Goal: Transaction & Acquisition: Subscribe to service/newsletter

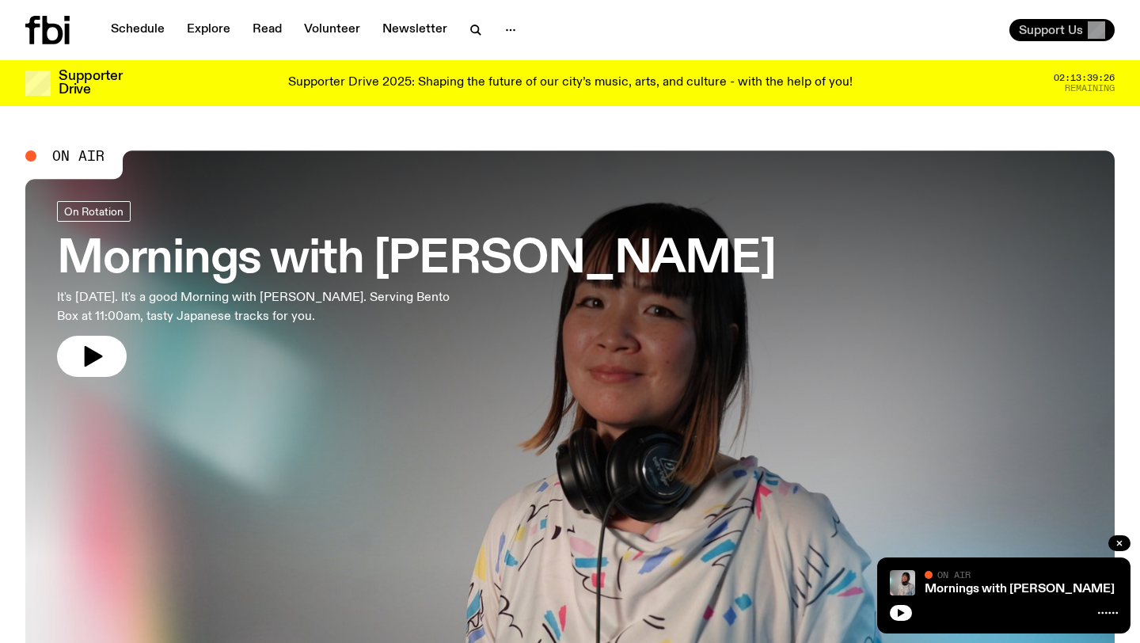
click at [1060, 40] on button "Support Us" at bounding box center [1061, 30] width 105 height 22
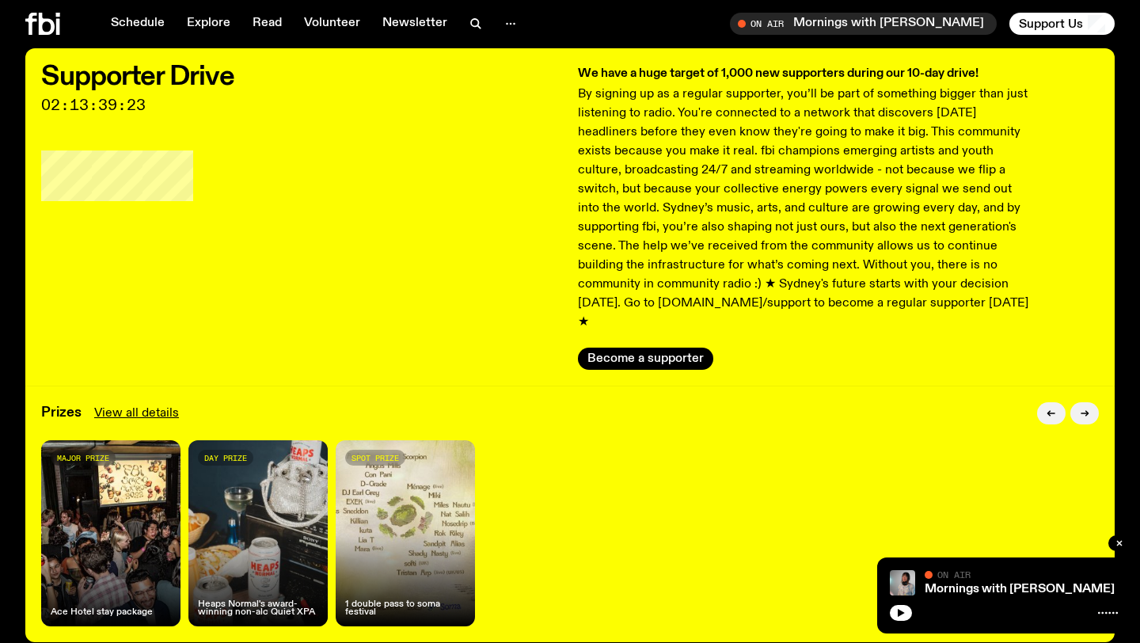
scroll to position [69, 0]
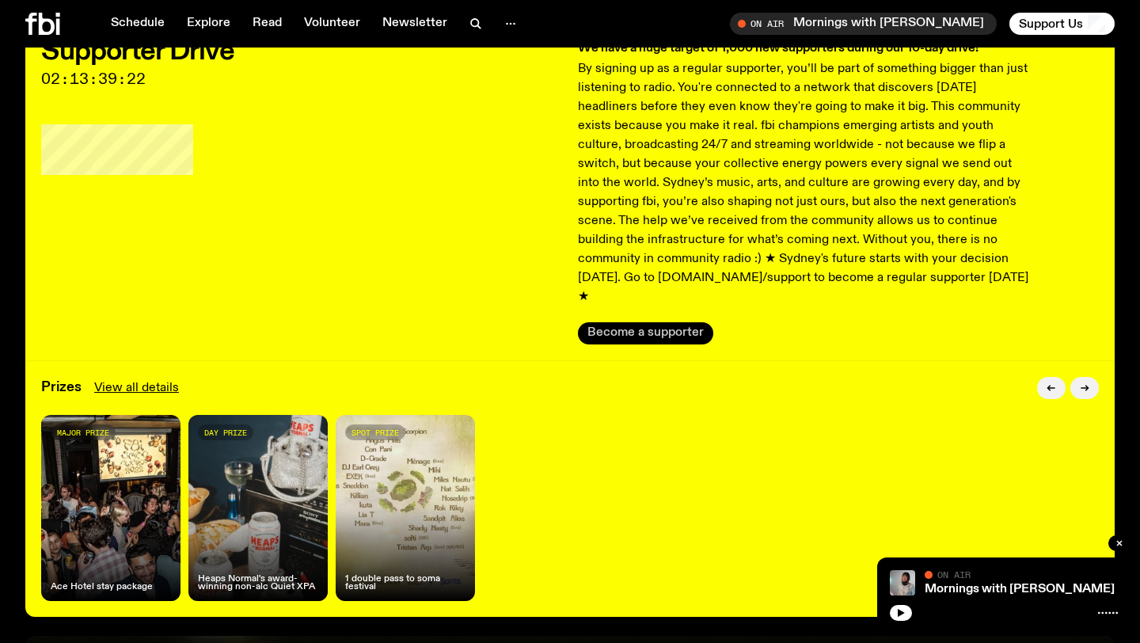
click at [675, 322] on button "Become a supporter" at bounding box center [645, 333] width 135 height 22
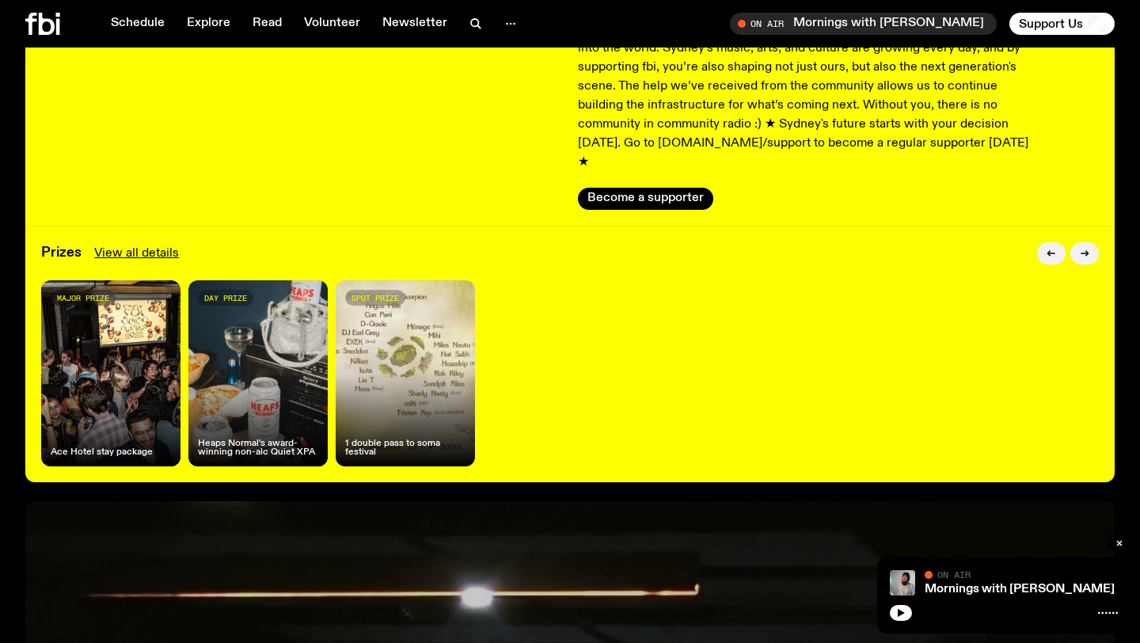
scroll to position [241, 0]
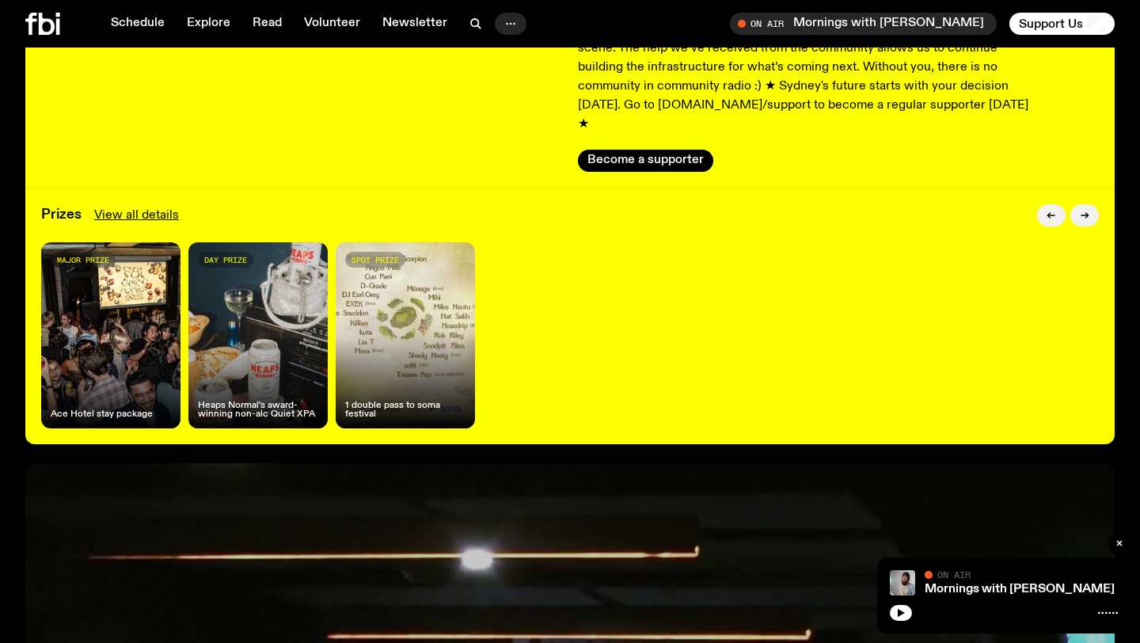
click at [501, 16] on icon "button" at bounding box center [510, 23] width 19 height 19
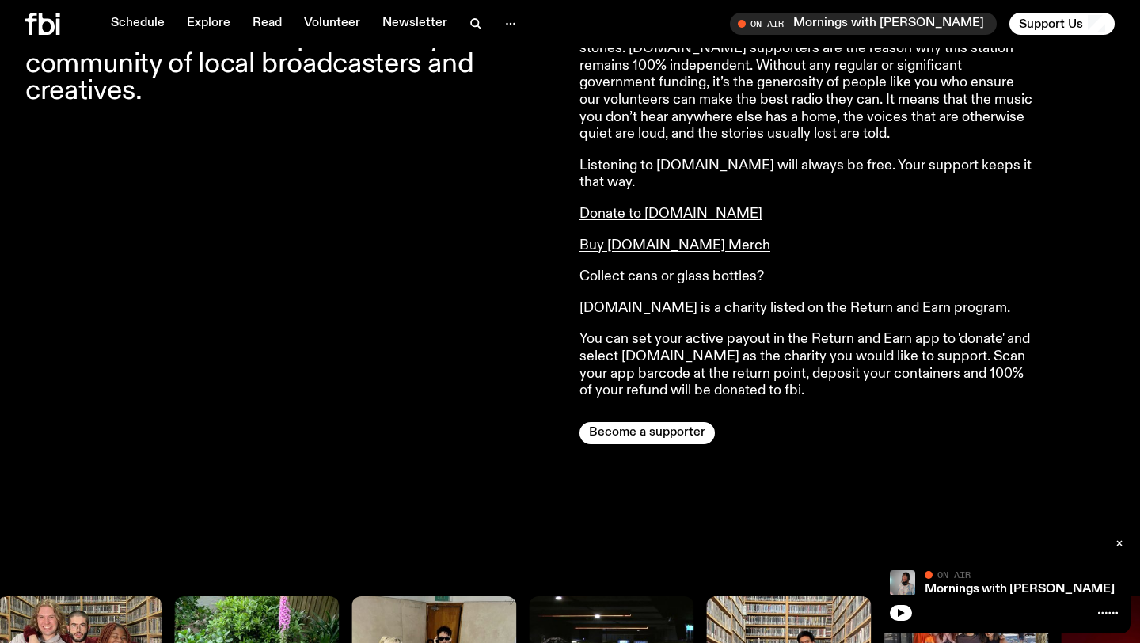
scroll to position [1298, 0]
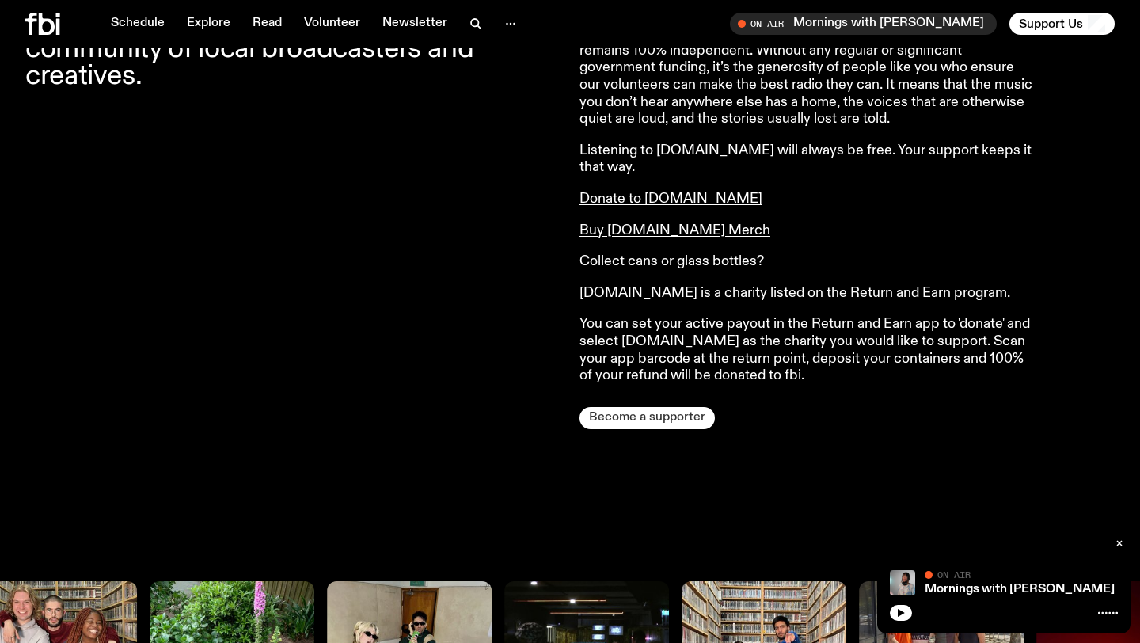
click at [690, 407] on button "Become a supporter" at bounding box center [647, 418] width 135 height 22
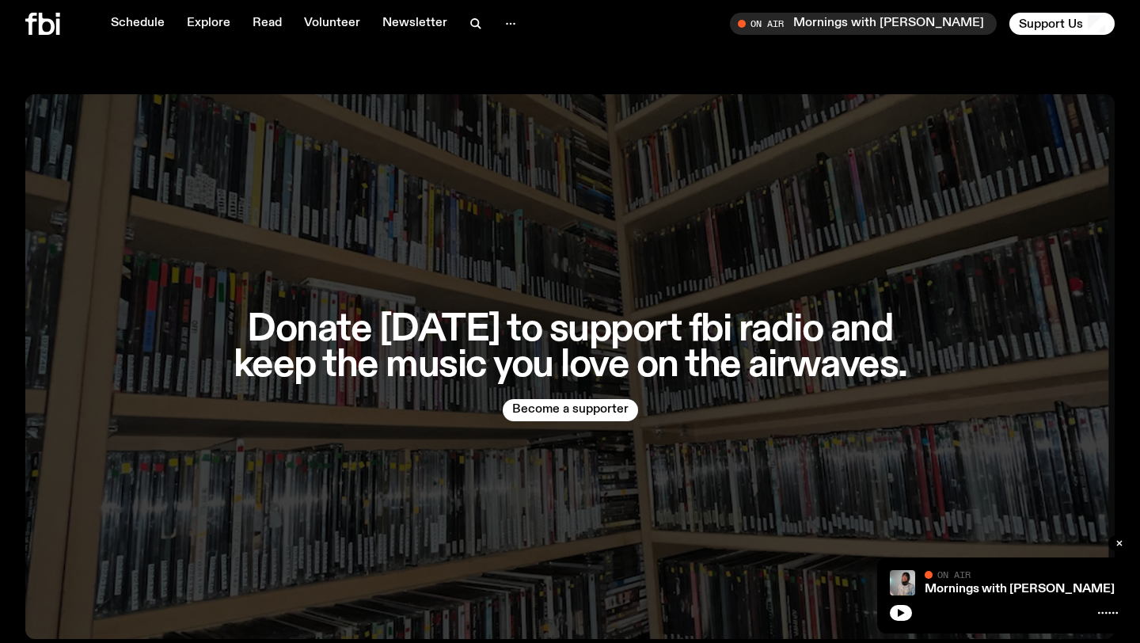
scroll to position [4133, 0]
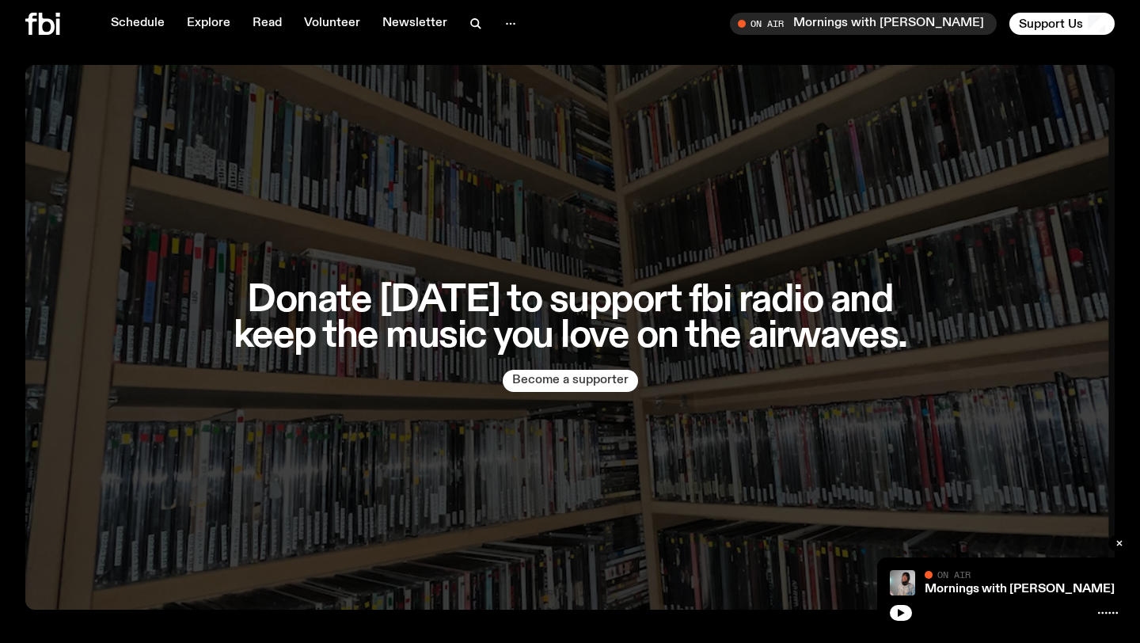
click at [555, 370] on button "Become a supporter" at bounding box center [570, 381] width 135 height 22
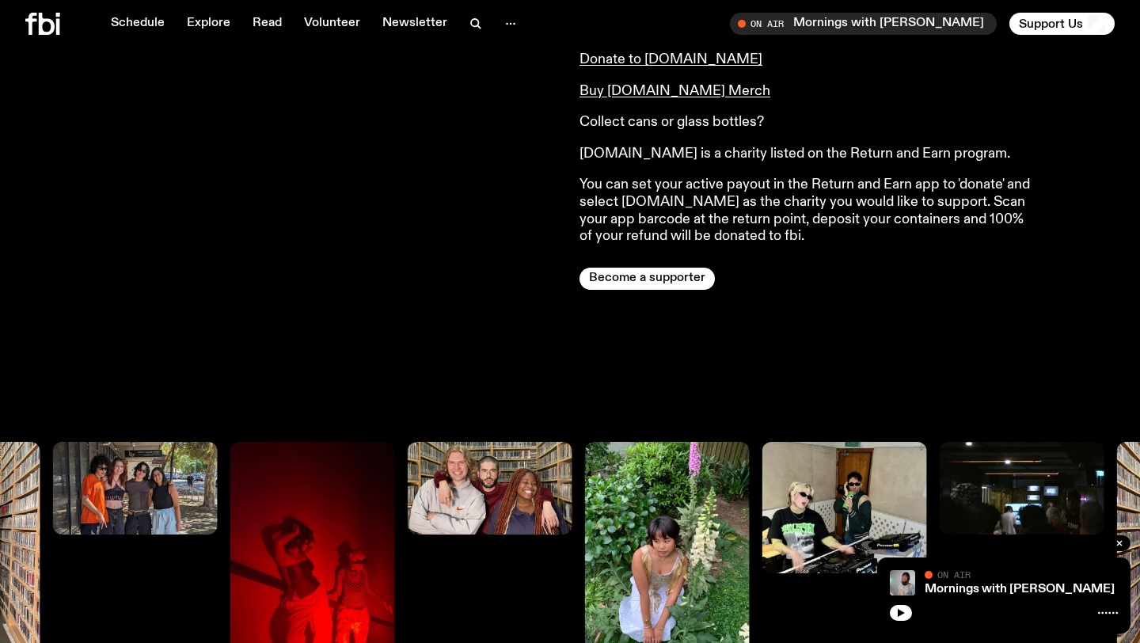
scroll to position [0, 0]
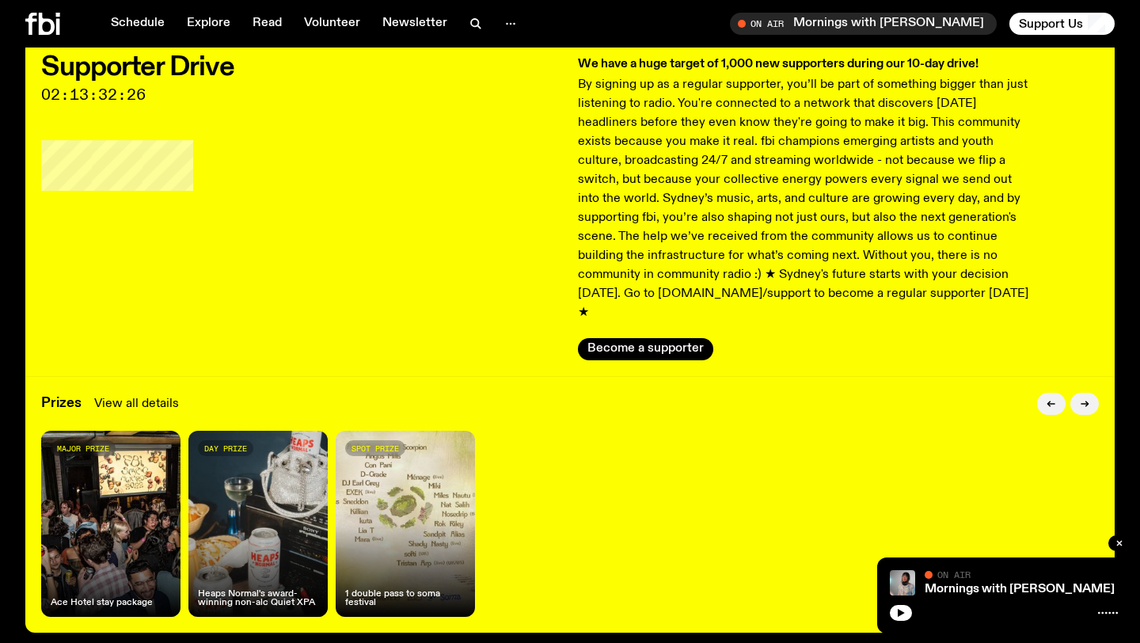
click at [139, 394] on link "View all details" at bounding box center [136, 403] width 85 height 19
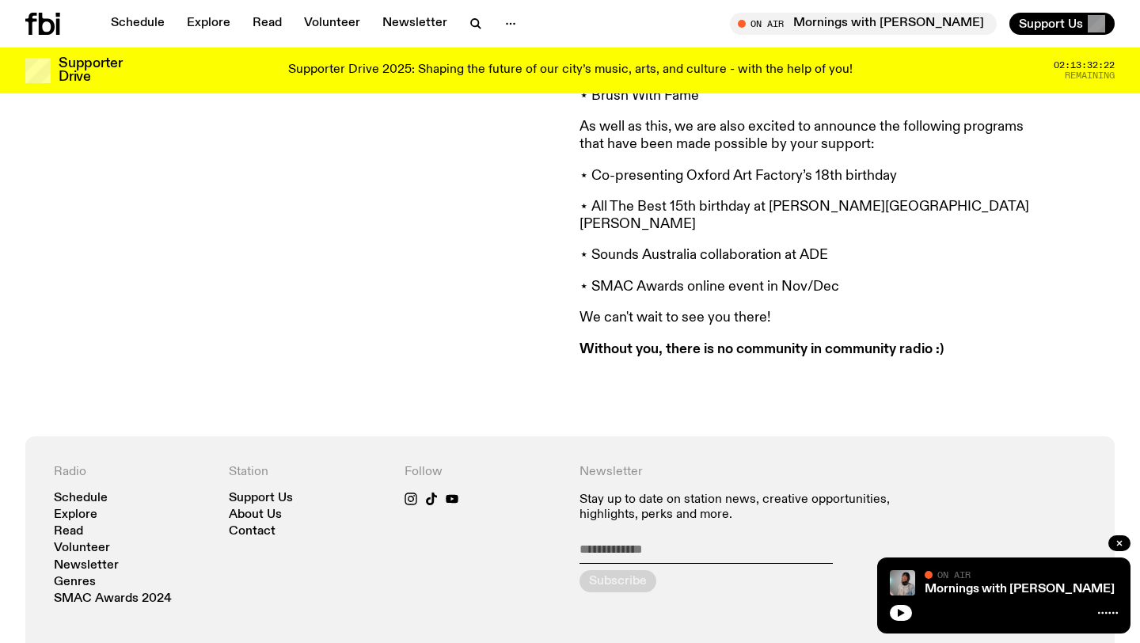
scroll to position [1261, 0]
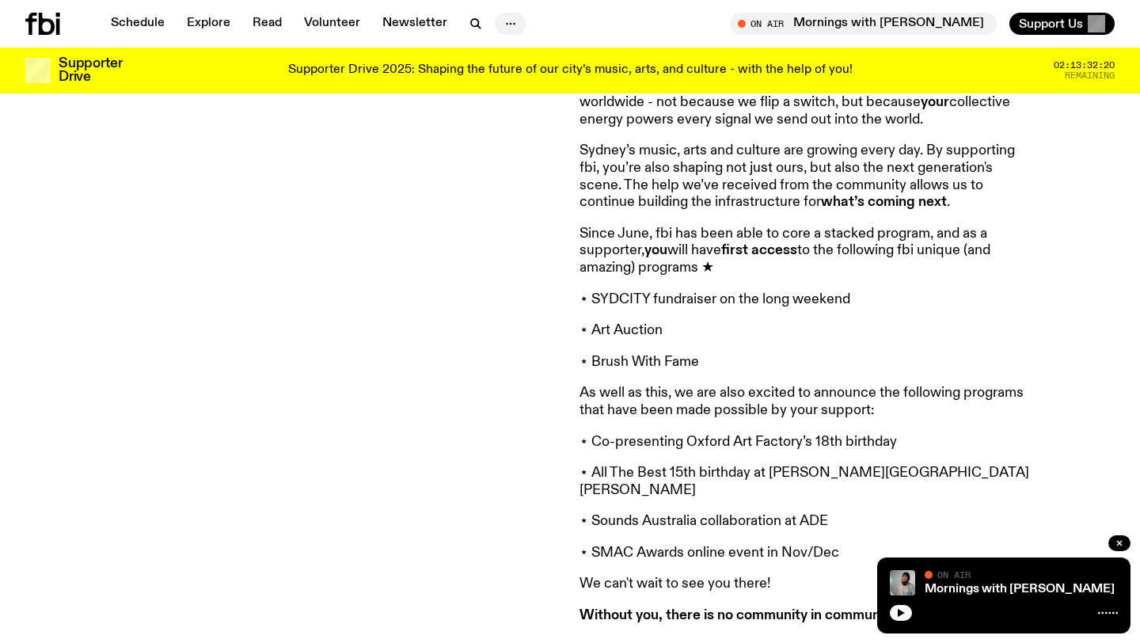
click at [508, 24] on icon "button" at bounding box center [510, 23] width 19 height 19
click at [42, 22] on icon at bounding box center [47, 24] width 16 height 22
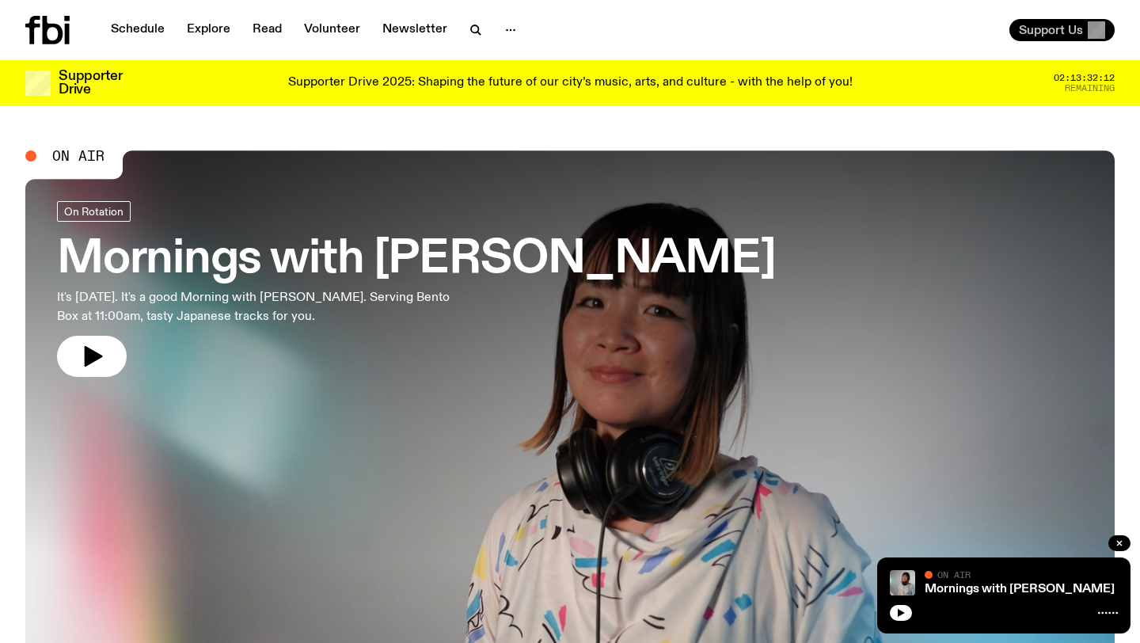
click at [1046, 23] on span "Support Us" at bounding box center [1051, 30] width 64 height 14
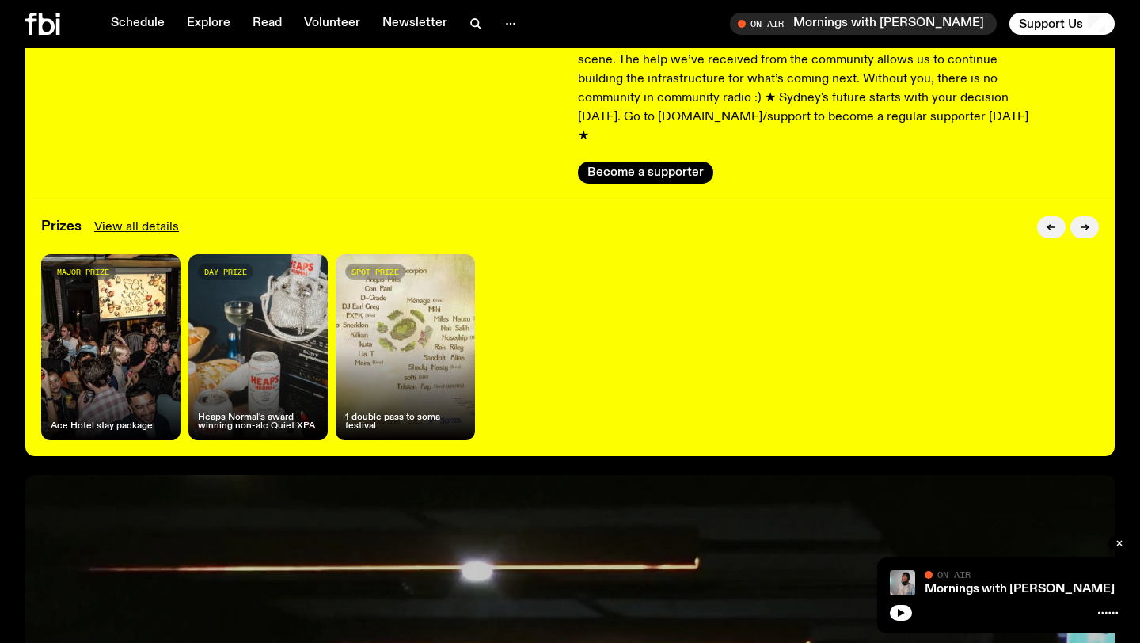
scroll to position [238, 0]
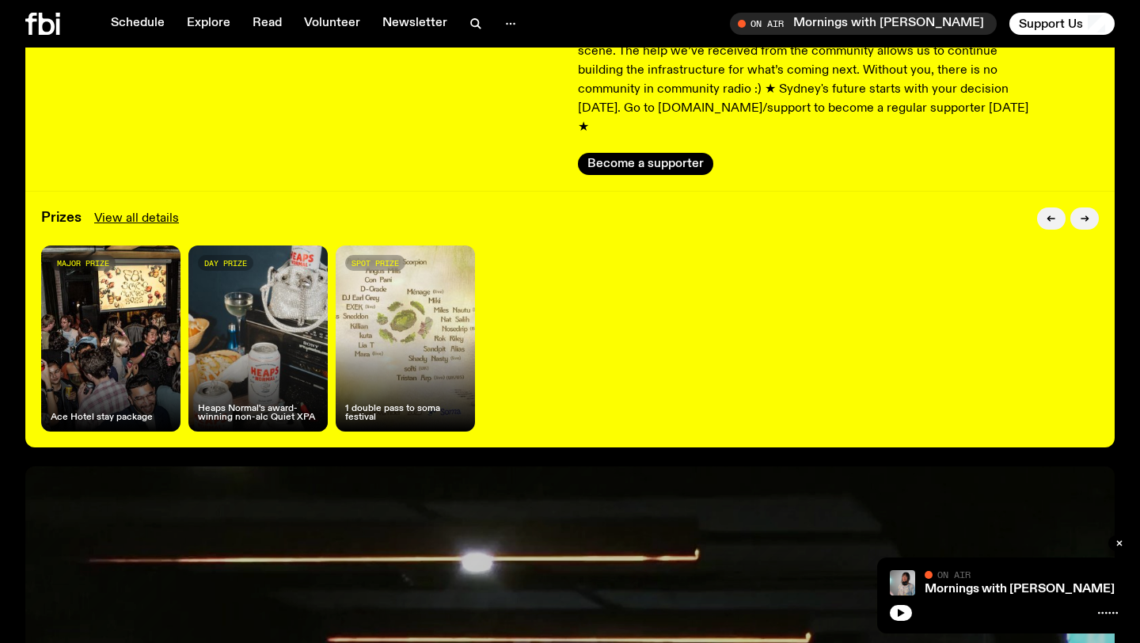
click at [627, 157] on div "Supporter Drive 02:13:32:09 We have a huge target of 1,000 new supporters durin…" at bounding box center [569, 22] width 1089 height 337
click at [635, 153] on button "Become a supporter" at bounding box center [645, 164] width 135 height 22
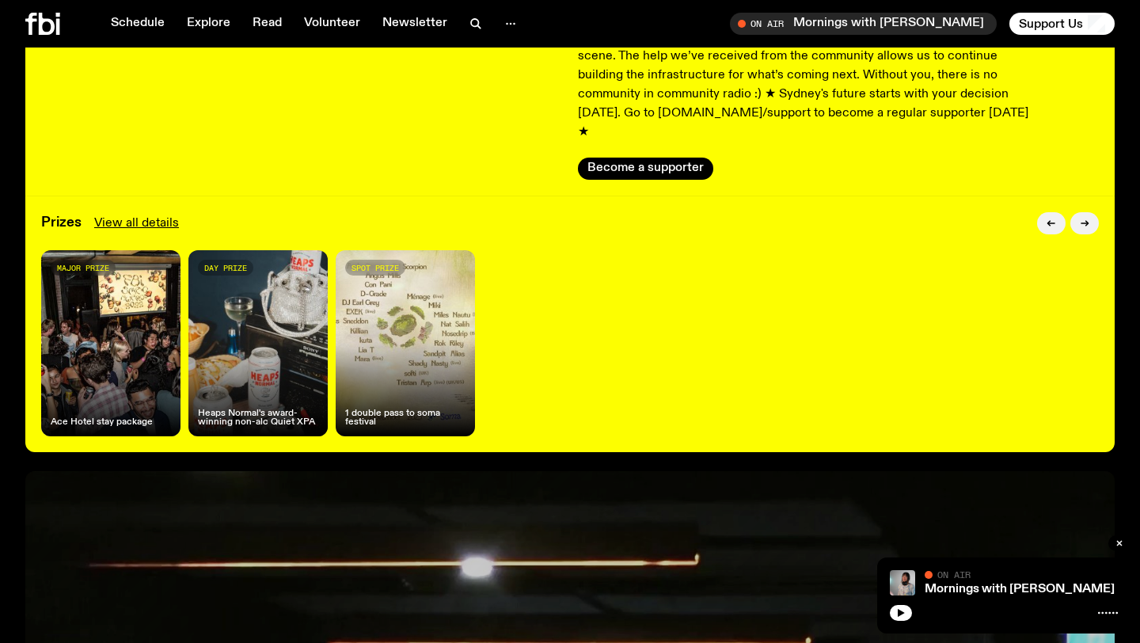
scroll to position [0, 0]
